Goal: Task Accomplishment & Management: Use online tool/utility

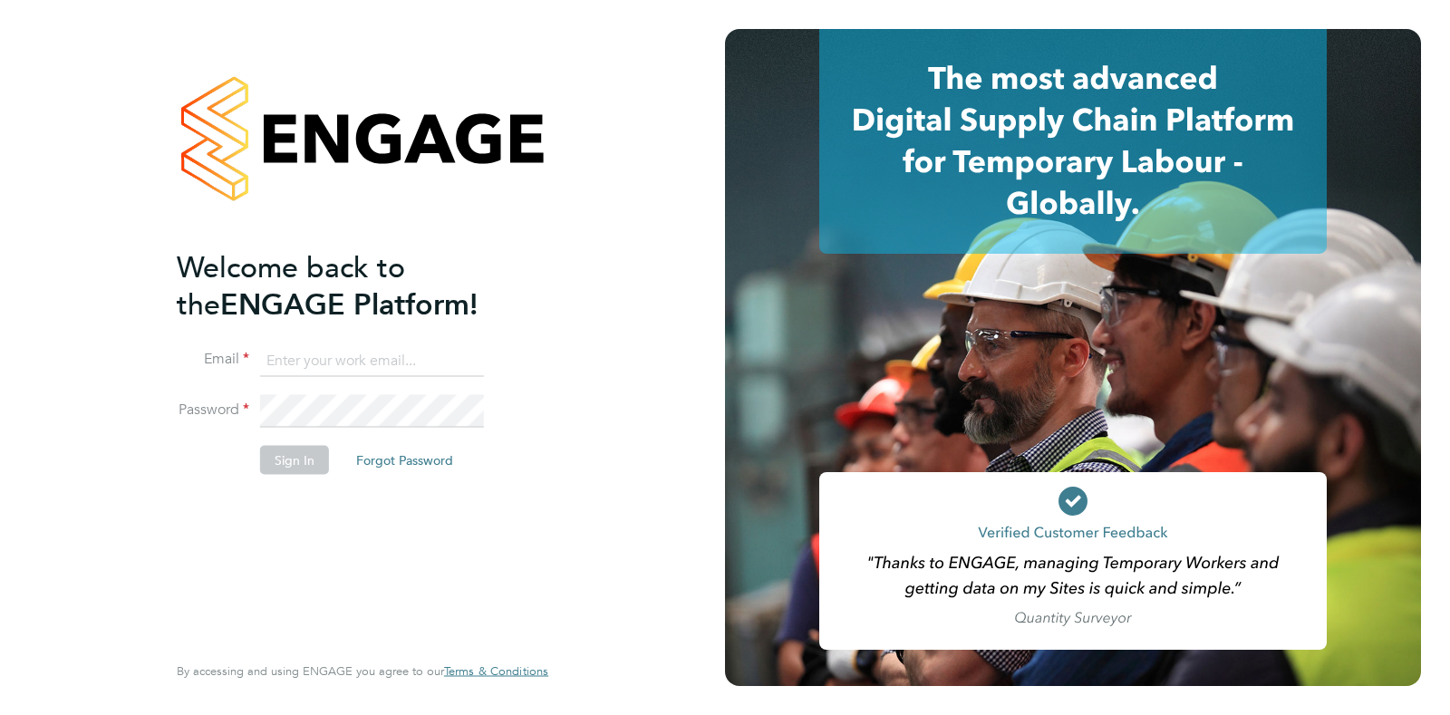
type input "frank.penfold@wates.co.uk"
click at [299, 467] on button "Sign In" at bounding box center [294, 459] width 69 height 29
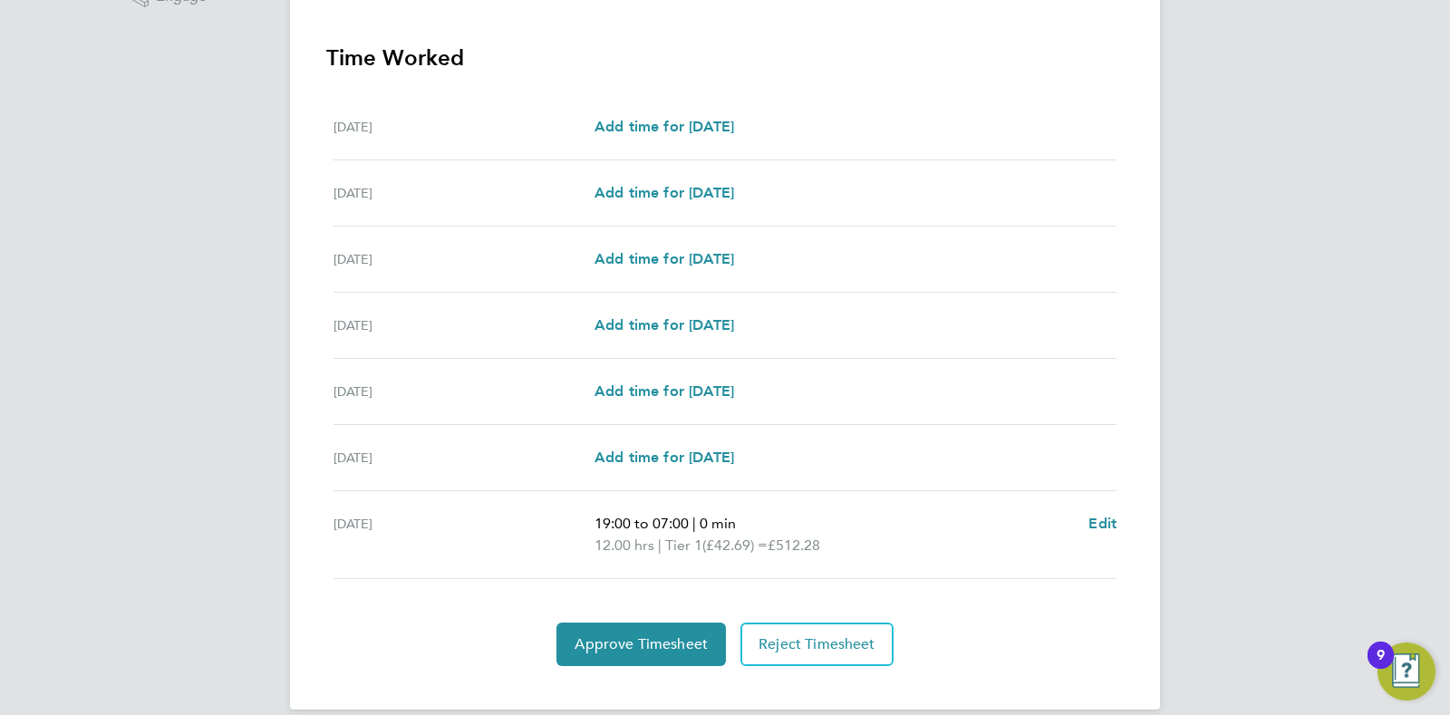
scroll to position [519, 0]
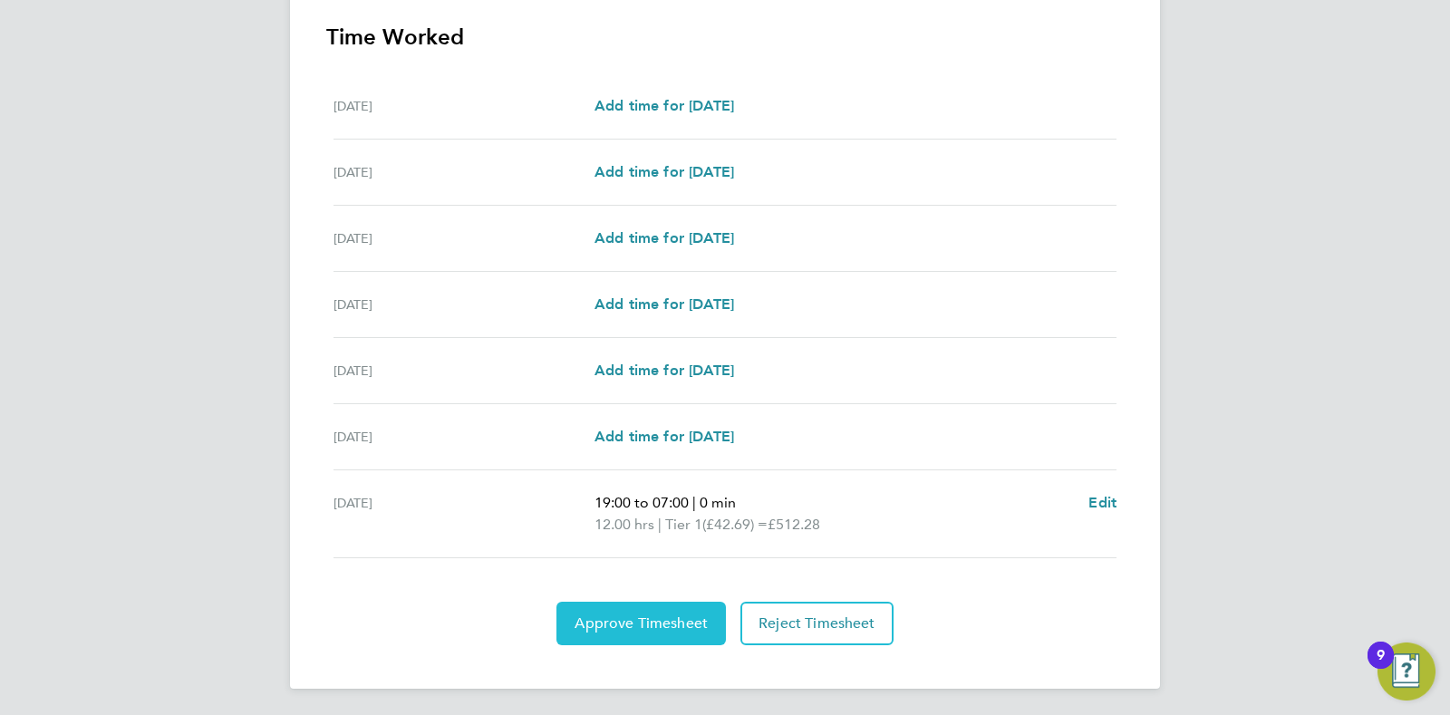
click at [628, 623] on span "Approve Timesheet" at bounding box center [641, 624] width 133 height 18
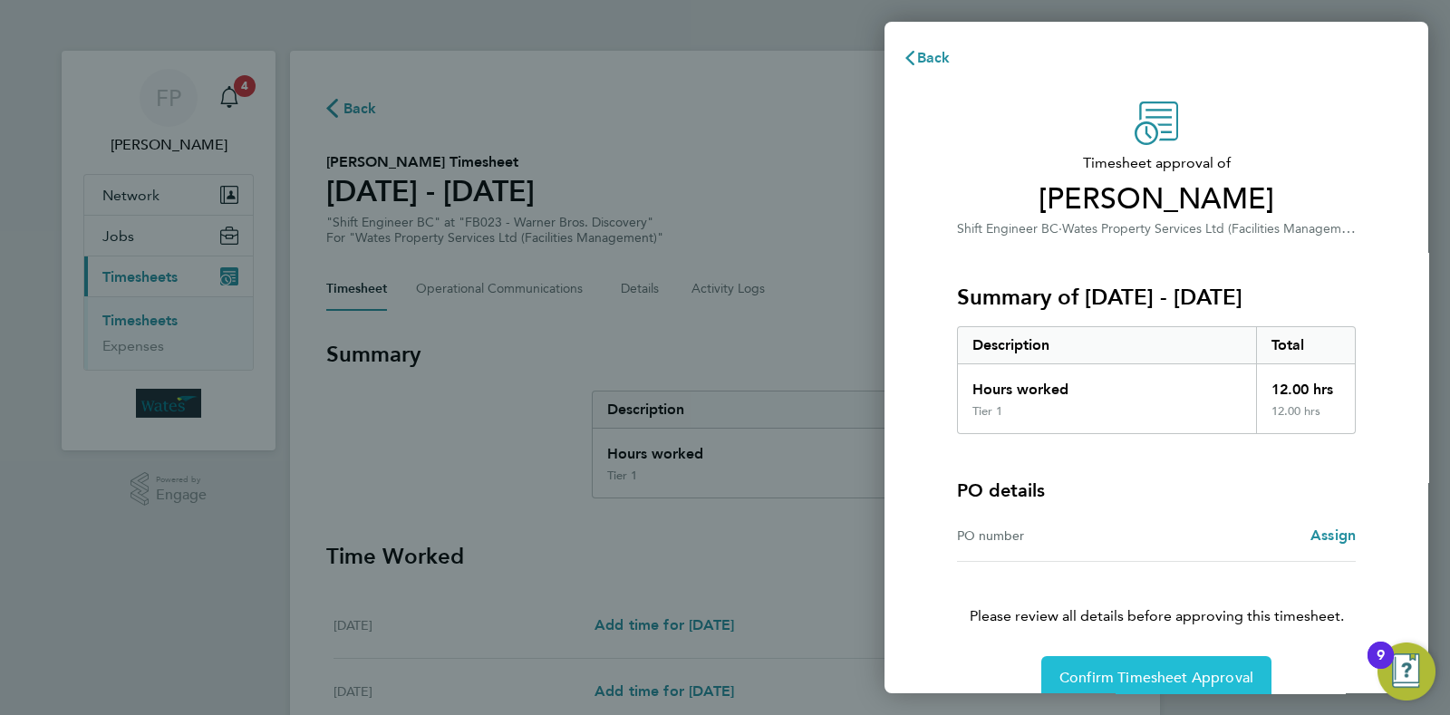
click at [1122, 666] on button "Confirm Timesheet Approval" at bounding box center [1157, 678] width 230 height 44
